Goal: Task Accomplishment & Management: Use online tool/utility

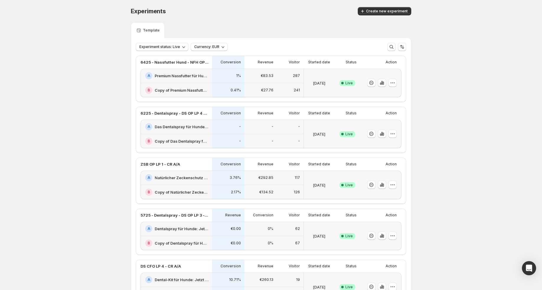
click at [234, 76] on div "1%" at bounding box center [227, 75] width 25 height 7
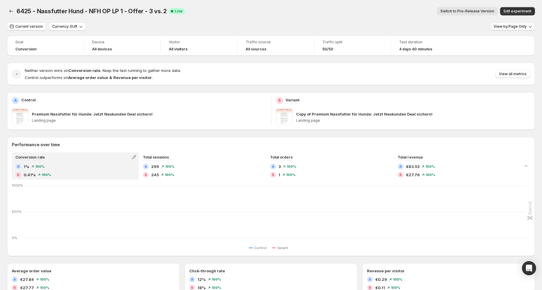
click at [525, 29] on button "View by: Page Only" at bounding box center [512, 26] width 45 height 8
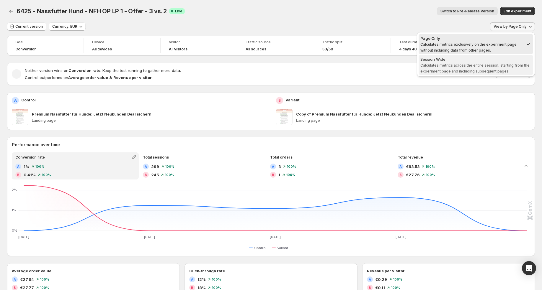
click at [489, 67] on span "Calculates metrics across the entire session, starting from the experiment page…" at bounding box center [474, 68] width 109 height 10
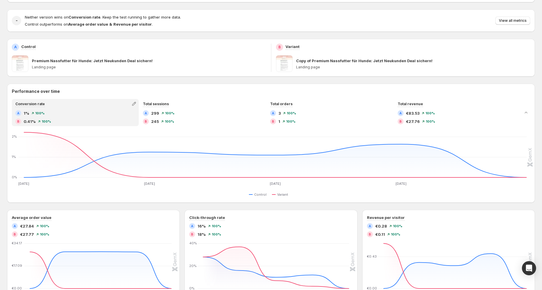
scroll to position [60, 0]
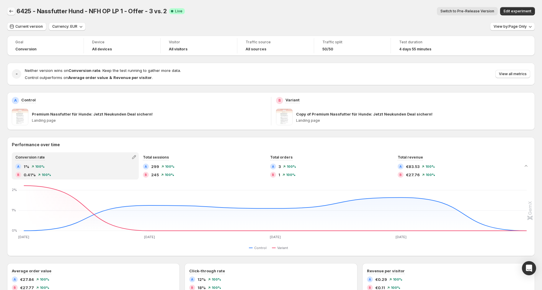
click at [11, 14] on icon "Back" at bounding box center [11, 11] width 6 height 6
